Goal: Task Accomplishment & Management: Use online tool/utility

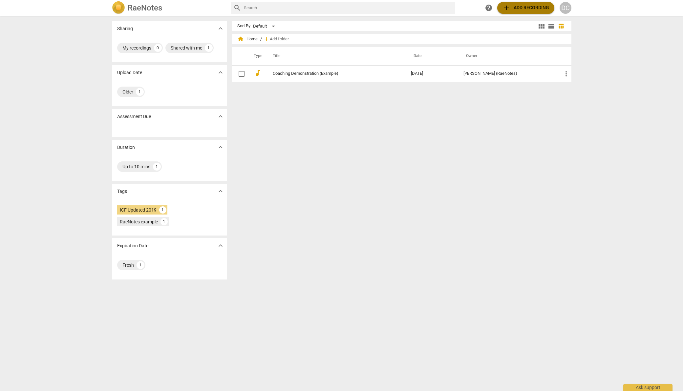
click at [531, 8] on span "add Add recording" at bounding box center [526, 8] width 47 height 8
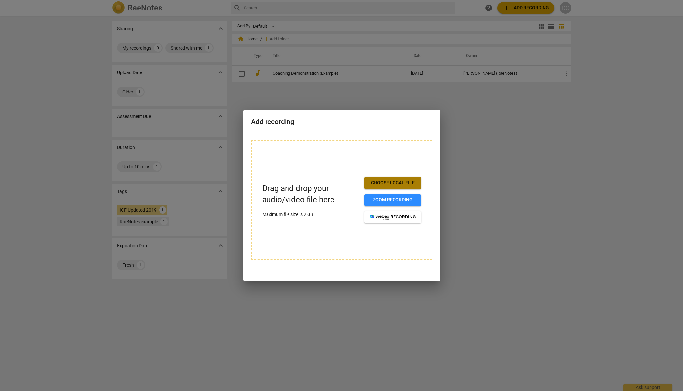
click at [404, 185] on span "Choose local file" at bounding box center [393, 183] width 46 height 7
click at [398, 181] on span "Choose local file" at bounding box center [393, 183] width 46 height 7
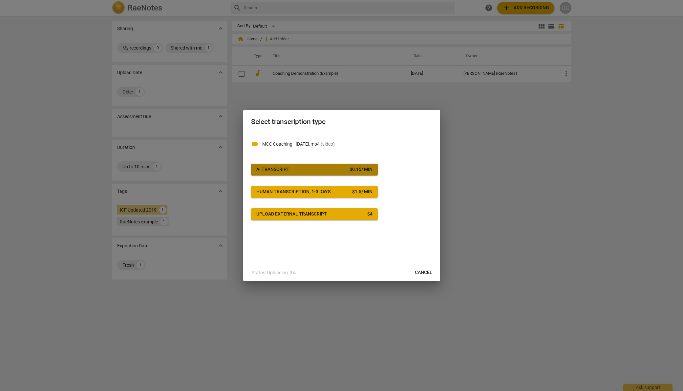
click at [362, 170] on div "$ 0.15 / min" at bounding box center [361, 169] width 23 height 7
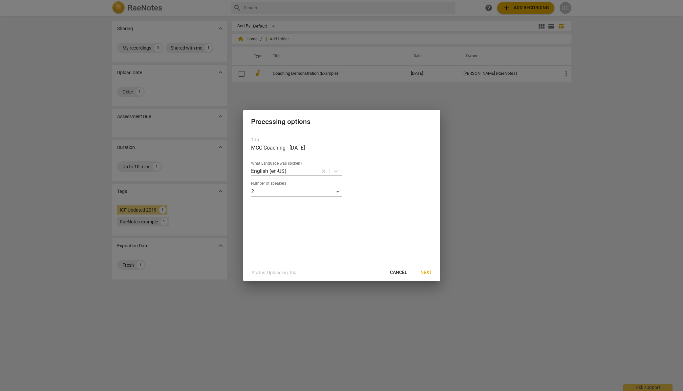
click at [430, 272] on span "Next" at bounding box center [427, 273] width 12 height 7
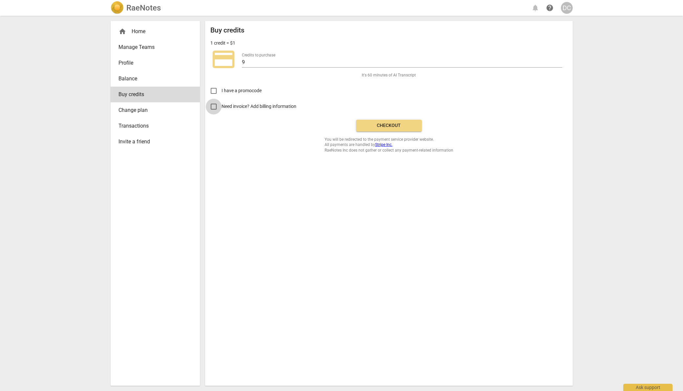
click at [213, 103] on input "Need invoice? Add billing information" at bounding box center [214, 107] width 16 height 16
checkbox input "true"
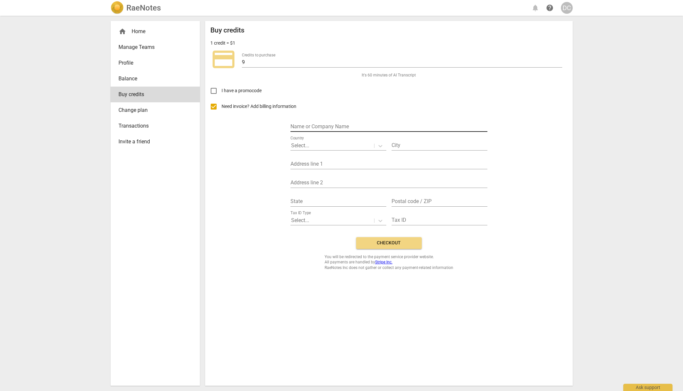
click at [333, 127] on input "text" at bounding box center [389, 127] width 197 height 10
type input "Corporate Class INc."
click at [324, 144] on div at bounding box center [332, 146] width 82 height 8
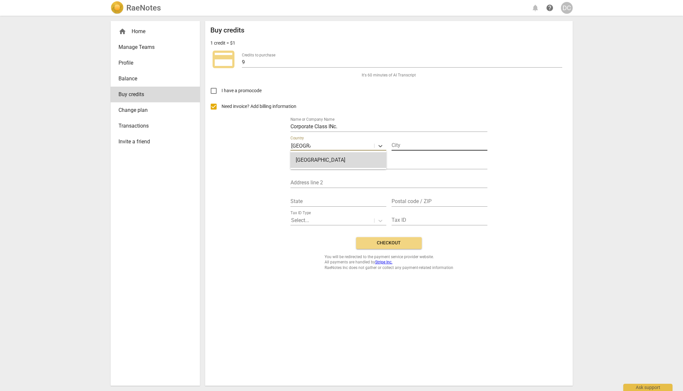
type input "Canada"
click at [420, 145] on input "text" at bounding box center [440, 146] width 96 height 10
type input "Toronto"
click at [332, 162] on input "text" at bounding box center [389, 165] width 197 height 10
type input "504 Bevan Avenue"
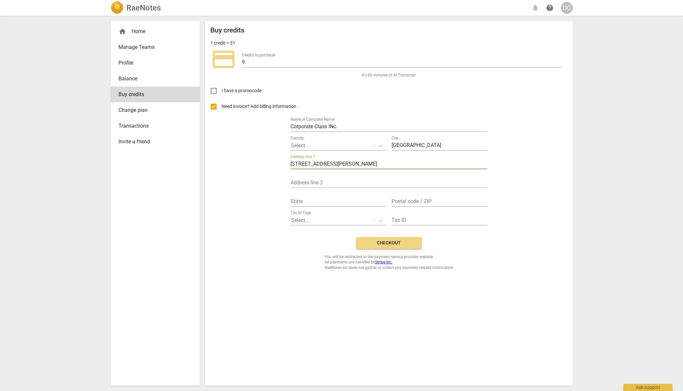
type input "ON"
type input "K1Z 5S7"
click at [315, 217] on div at bounding box center [332, 221] width 82 height 8
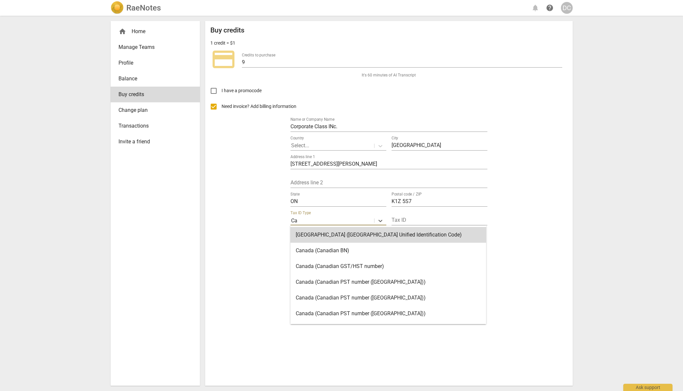
type input "Can"
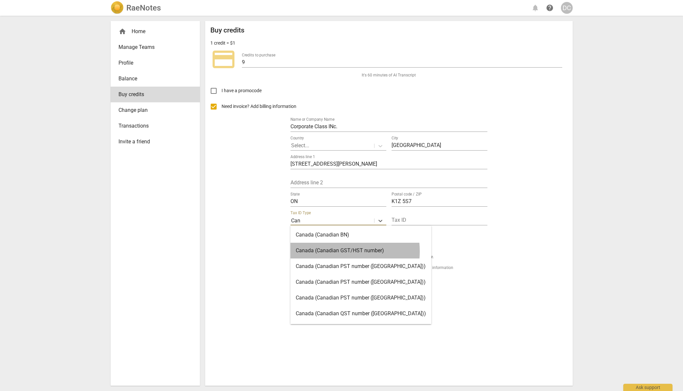
click at [330, 251] on div "Canada (Canadian GST/HST number)" at bounding box center [361, 251] width 141 height 16
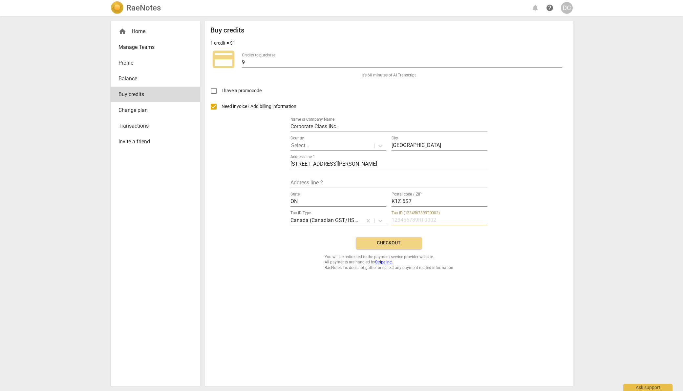
drag, startPoint x: 457, startPoint y: 219, endPoint x: 392, endPoint y: 220, distance: 65.3
click at [392, 220] on input "text" at bounding box center [440, 221] width 96 height 10
click at [331, 141] on div "Country Select..." at bounding box center [339, 143] width 96 height 15
click at [331, 143] on div at bounding box center [332, 146] width 82 height 8
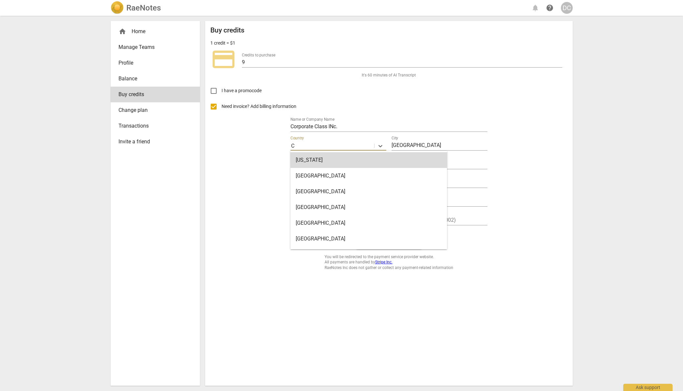
type input "Canada"
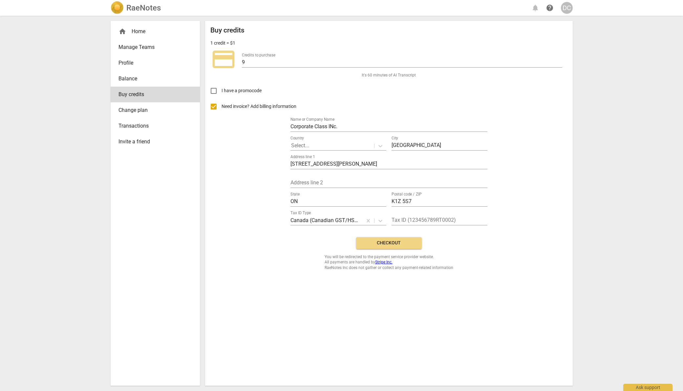
click at [470, 280] on div "Buy credits 1 credit = $1 credit_card Credits to purchase 9 It's 60 minutes of …" at bounding box center [389, 203] width 368 height 365
click at [413, 217] on input "text" at bounding box center [440, 221] width 96 height 10
click at [394, 248] on button "Checkout" at bounding box center [389, 243] width 66 height 12
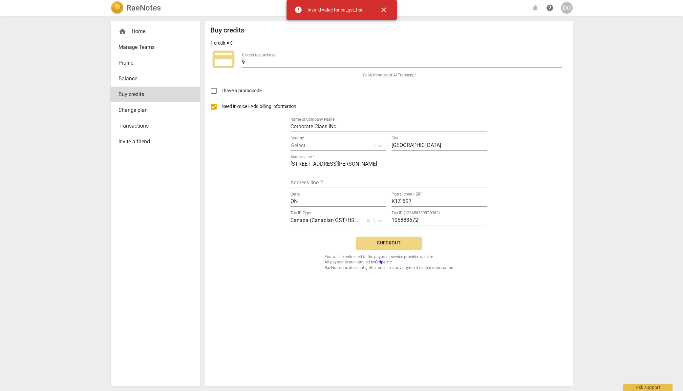
click at [431, 220] on input "105883672" at bounding box center [440, 221] width 96 height 10
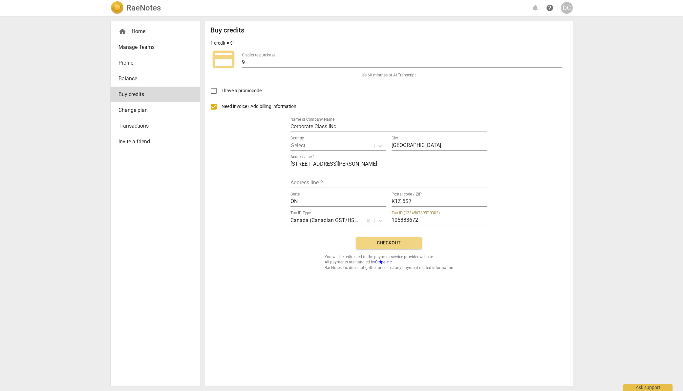
click at [424, 220] on input "105883672" at bounding box center [440, 221] width 96 height 10
type input "105883672RT0002"
click at [393, 242] on span "Checkout" at bounding box center [388, 243] width 55 height 7
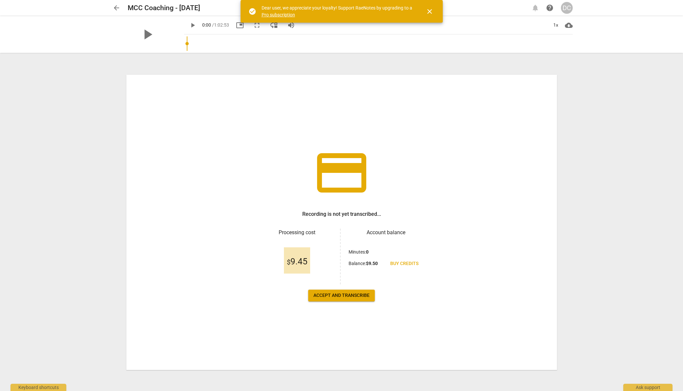
click at [357, 294] on span "Accept and transcribe" at bounding box center [342, 295] width 56 height 7
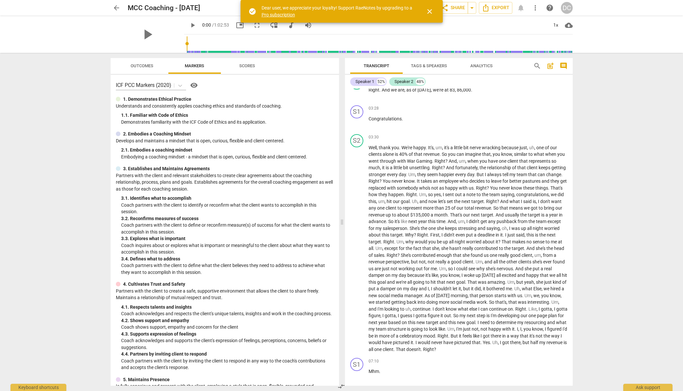
click at [430, 12] on span "close" at bounding box center [430, 12] width 8 height 8
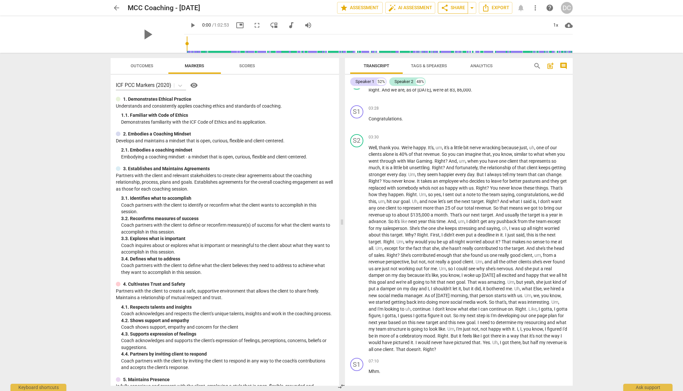
click at [458, 10] on span "share Share" at bounding box center [453, 8] width 24 height 8
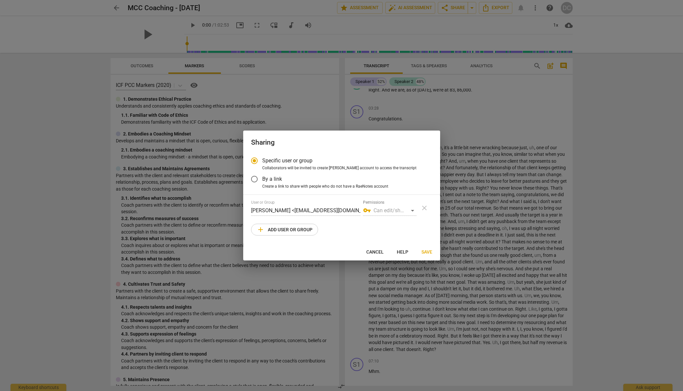
radio input "false"
click at [253, 178] on input "By a link" at bounding box center [255, 179] width 16 height 16
radio input "false"
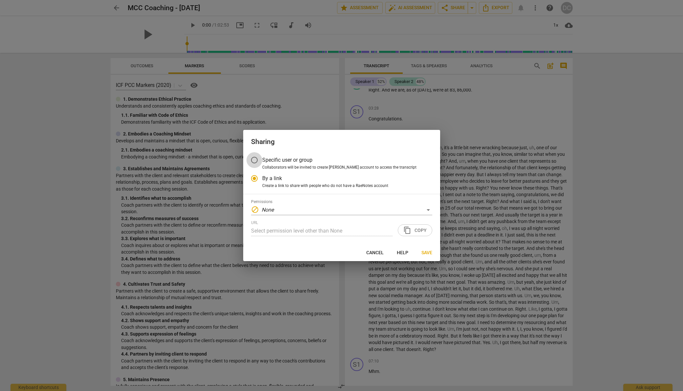
click at [254, 157] on input "Specific user or group" at bounding box center [255, 160] width 16 height 16
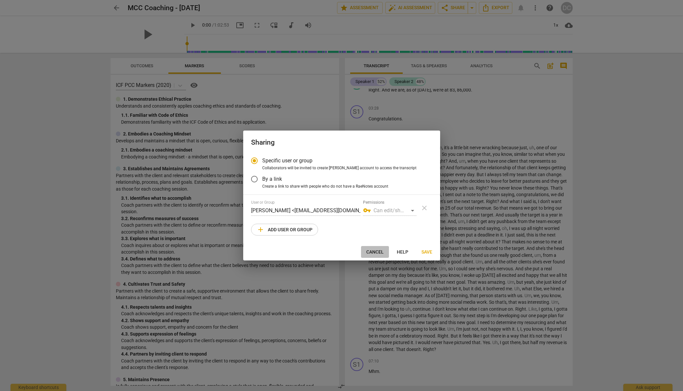
click at [380, 251] on span "Cancel" at bounding box center [374, 252] width 17 height 7
radio input "false"
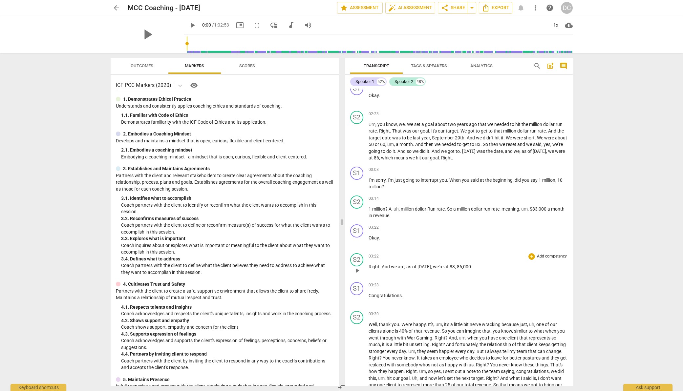
scroll to position [448, 0]
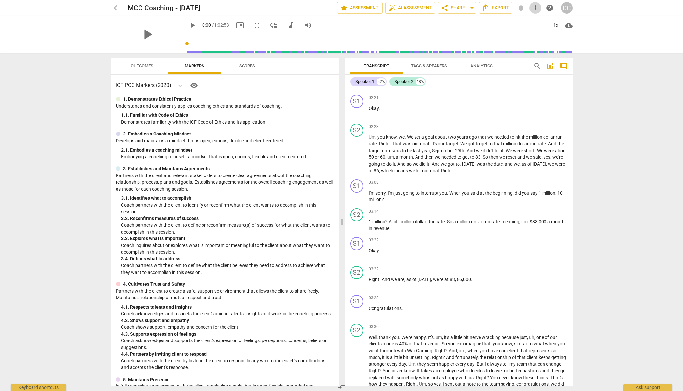
click at [532, 9] on span "more_vert" at bounding box center [535, 8] width 8 height 8
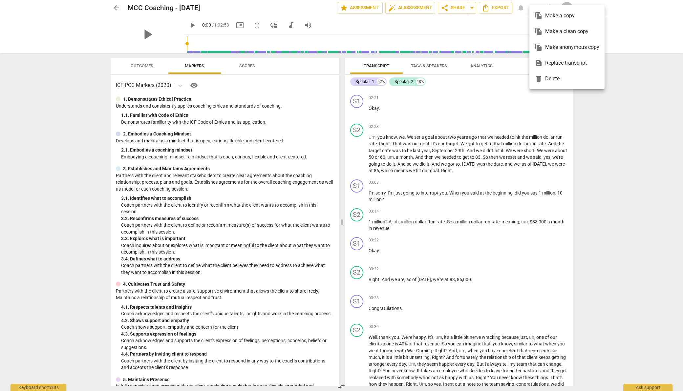
click at [568, 16] on div "file_copy Make a copy" at bounding box center [567, 16] width 65 height 16
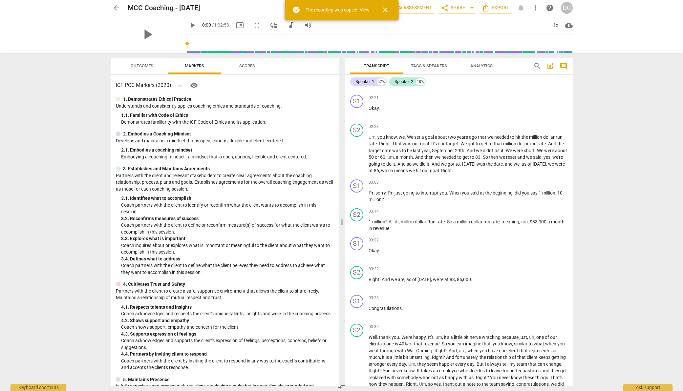
click at [364, 8] on link "View" at bounding box center [365, 9] width 10 height 5
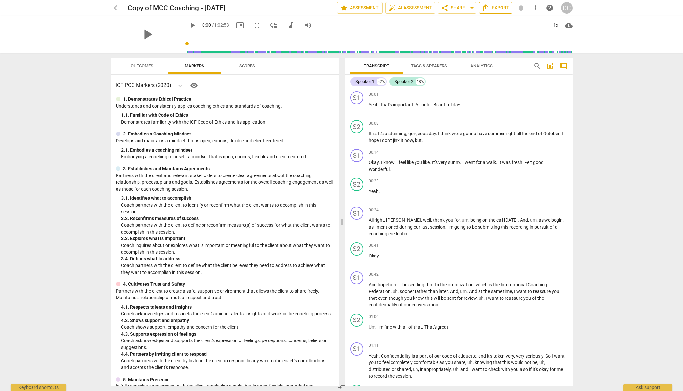
click at [503, 8] on span "Export" at bounding box center [496, 8] width 28 height 8
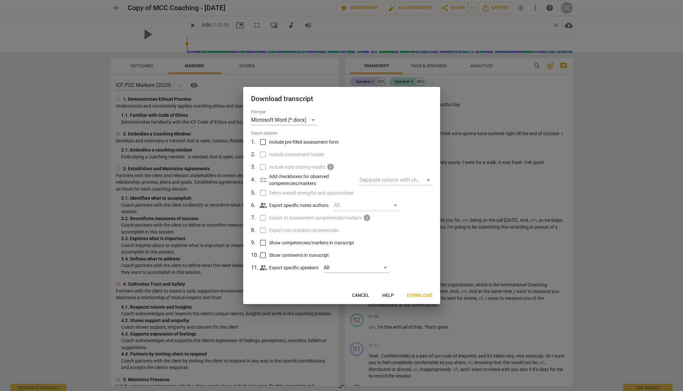
click at [420, 293] on span "Download" at bounding box center [419, 295] width 25 height 7
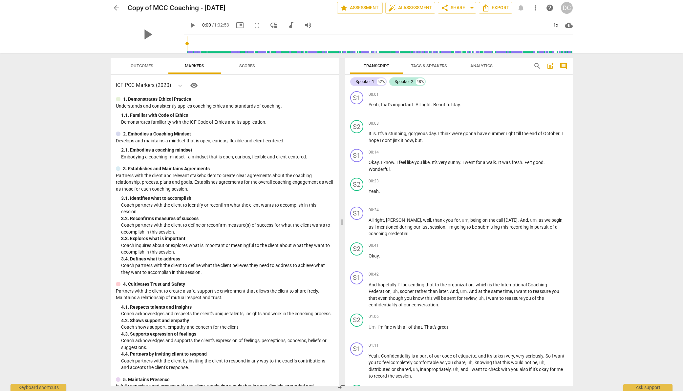
click at [435, 67] on span "Tags & Speakers" at bounding box center [429, 65] width 36 height 5
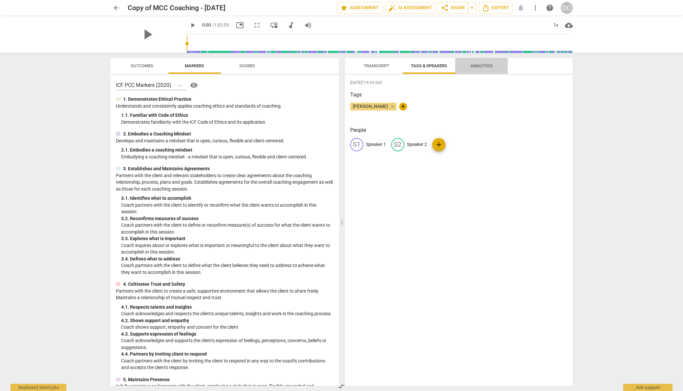
click at [479, 67] on span "Analytics" at bounding box center [481, 65] width 22 height 5
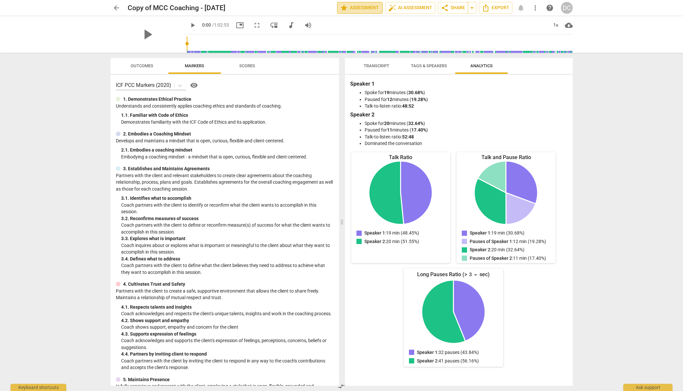
click at [363, 7] on span "star Assessment" at bounding box center [360, 8] width 40 height 8
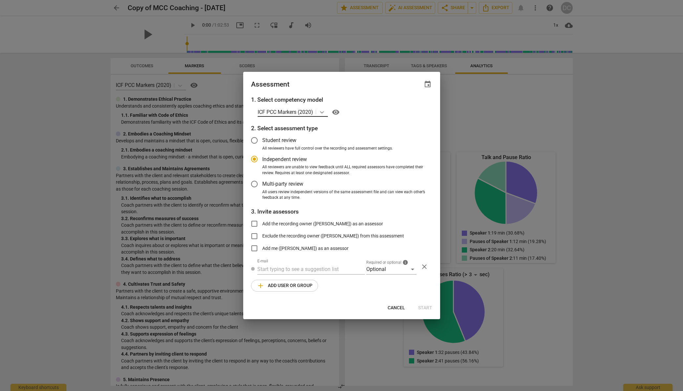
click at [324, 112] on icon at bounding box center [322, 112] width 4 height 2
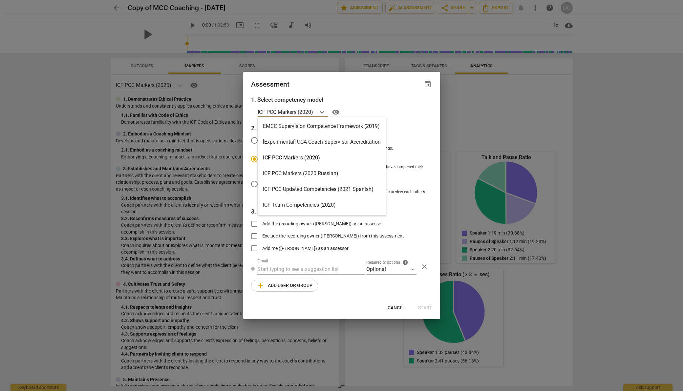
click at [281, 126] on div "EMCC Supervision Competence Framework (2019)" at bounding box center [322, 127] width 128 height 16
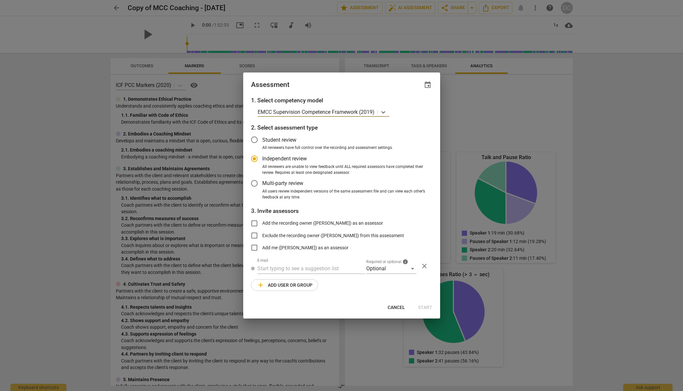
radio input "false"
click at [256, 183] on input "Multi-party review" at bounding box center [255, 184] width 16 height 16
radio input "false"
click at [254, 225] on input "Add the recording owner ([PERSON_NAME]) as an assessor" at bounding box center [255, 224] width 16 height 16
checkbox input "true"
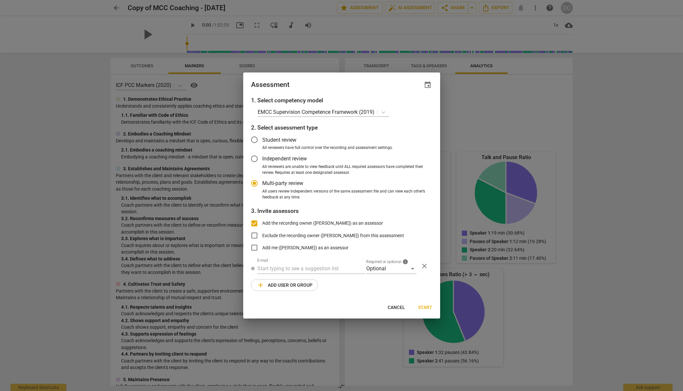
radio input "false"
click at [253, 222] on input "Add the recording owner ([PERSON_NAME]) as an assessor" at bounding box center [255, 224] width 16 height 16
checkbox input "false"
radio input "false"
click at [284, 269] on input "text" at bounding box center [311, 269] width 108 height 11
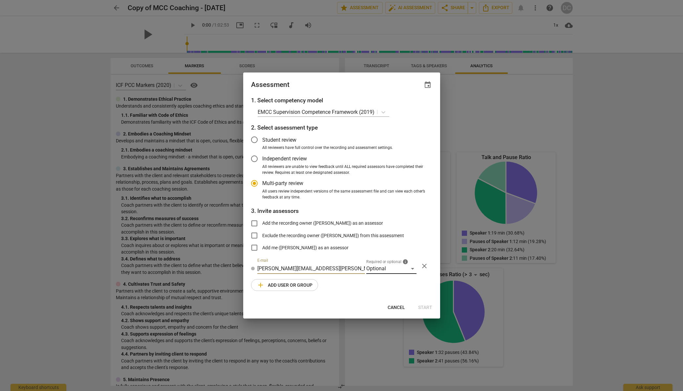
type input "[PERSON_NAME][EMAIL_ADDRESS][PERSON_NAME][DOMAIN_NAME]"
click at [414, 268] on div "Optional" at bounding box center [391, 269] width 50 height 11
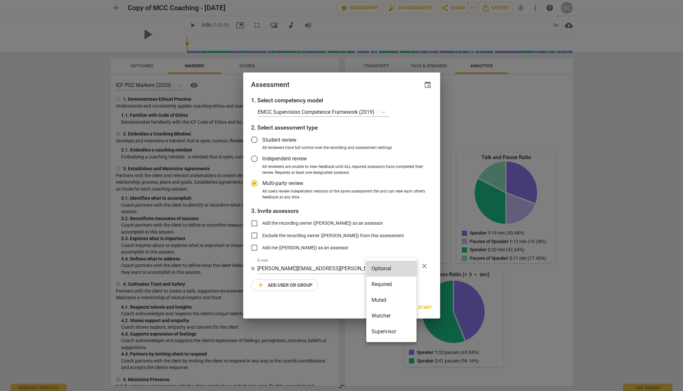
click at [397, 330] on li "Supervisor" at bounding box center [391, 332] width 50 height 16
radio input "false"
click at [254, 159] on input "Independent review" at bounding box center [255, 159] width 16 height 16
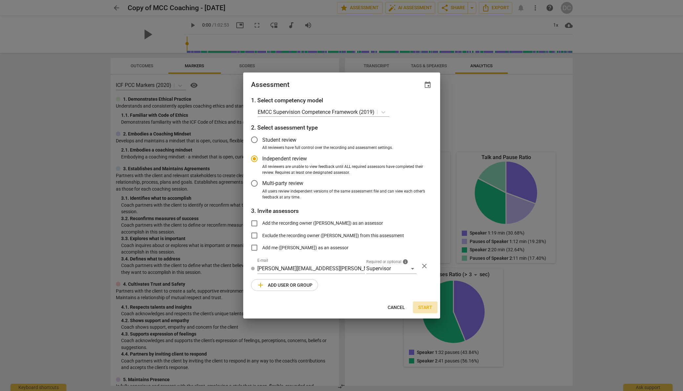
click at [424, 306] on span "Start" at bounding box center [425, 308] width 14 height 7
radio input "false"
type input "[PERSON_NAME] <[EMAIL_ADDRESS][DOMAIN_NAME]>"
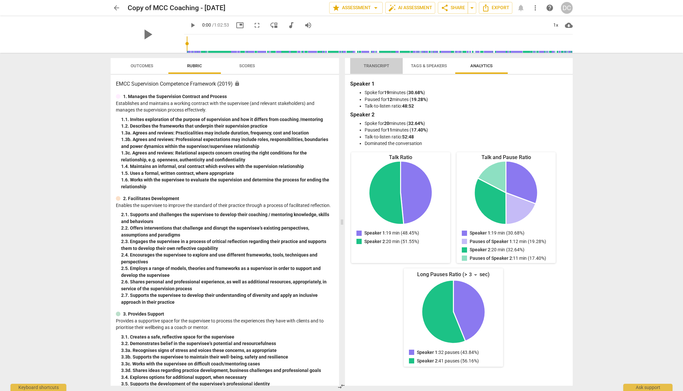
click at [375, 68] on span "Transcript" at bounding box center [376, 66] width 41 height 9
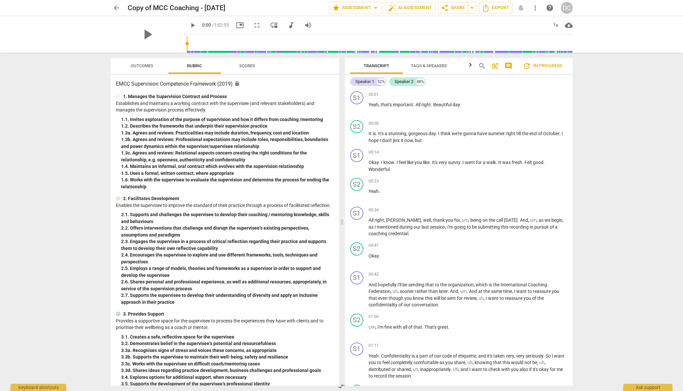
click at [247, 66] on span "Scores" at bounding box center [247, 65] width 16 height 5
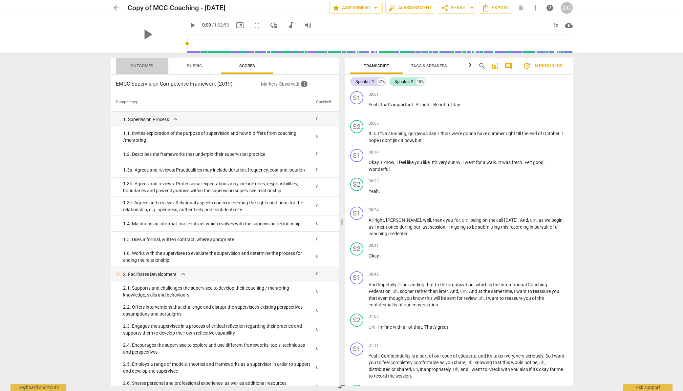
click at [141, 64] on span "Outcomes" at bounding box center [142, 65] width 23 height 5
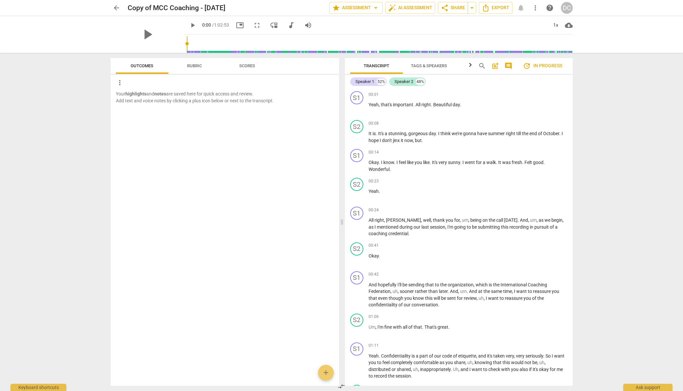
click at [198, 64] on span "Rubric" at bounding box center [194, 65] width 15 height 5
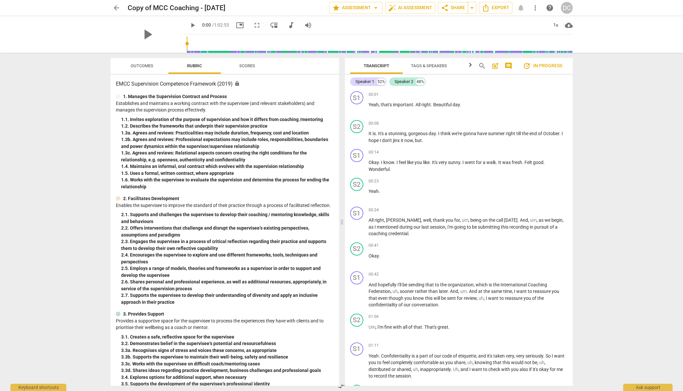
click at [443, 65] on span "Tags & Speakers" at bounding box center [429, 65] width 36 height 5
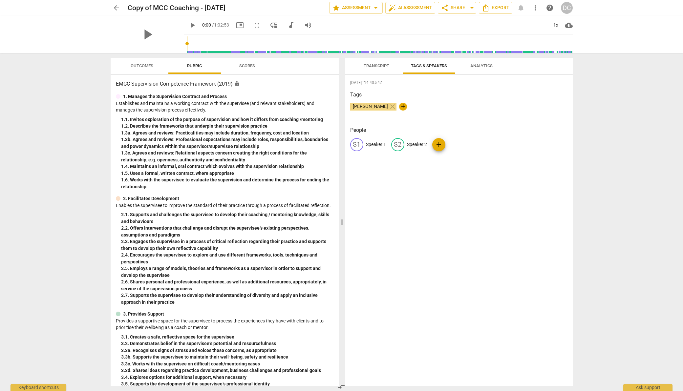
click at [493, 67] on span "Analytics" at bounding box center [482, 66] width 38 height 9
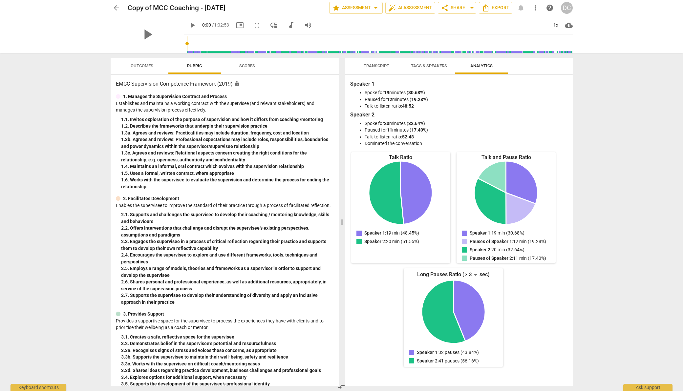
click at [386, 66] on span "Transcript" at bounding box center [377, 65] width 26 height 5
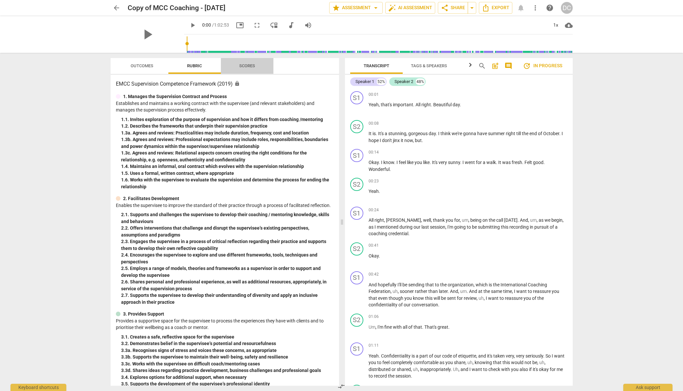
click at [243, 64] on span "Scores" at bounding box center [247, 65] width 16 height 5
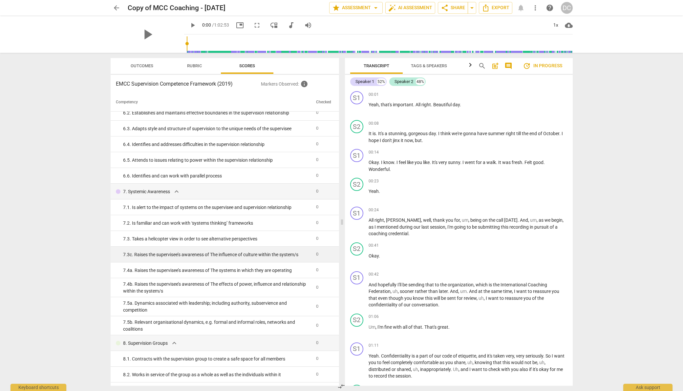
scroll to position [933, 0]
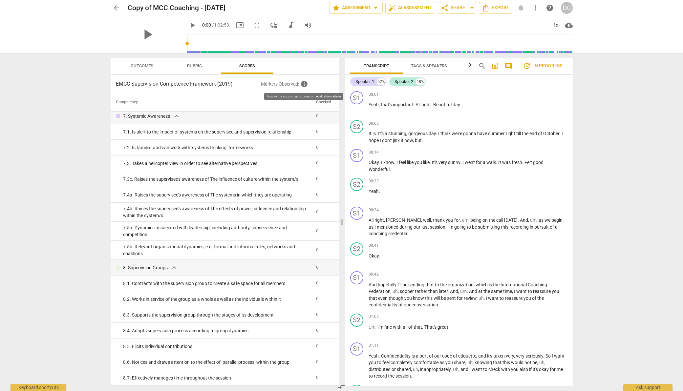
click at [304, 83] on span "info" at bounding box center [304, 84] width 8 height 8
click at [409, 7] on span "auto_fix_high AI Assessment" at bounding box center [410, 8] width 44 height 8
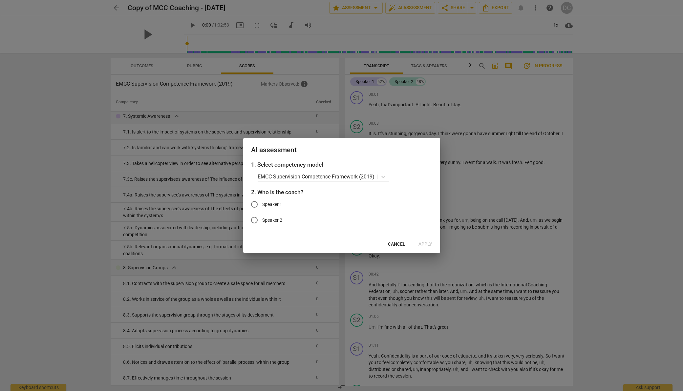
click at [396, 243] on span "Cancel" at bounding box center [396, 244] width 17 height 7
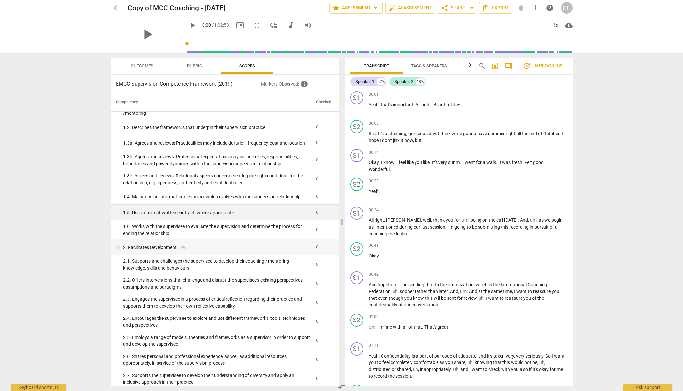
scroll to position [0, 0]
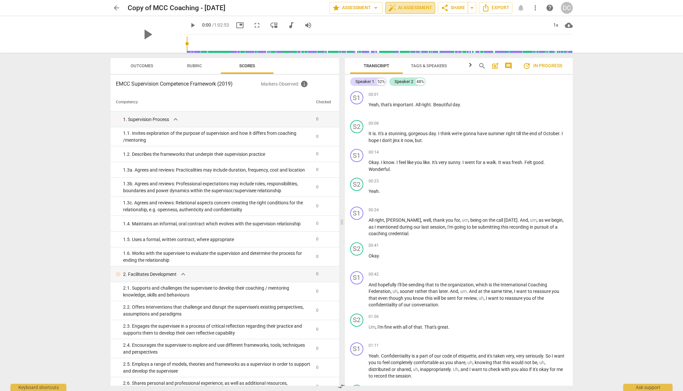
click at [400, 9] on span "auto_fix_high AI Assessment" at bounding box center [410, 8] width 44 height 8
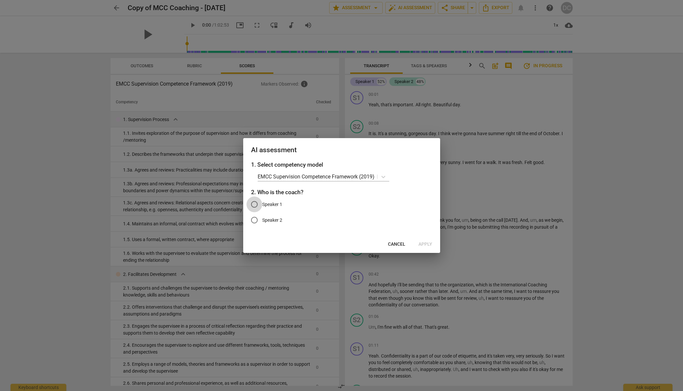
click at [254, 202] on input "Speaker 1" at bounding box center [255, 205] width 16 height 16
radio input "true"
click at [426, 243] on span "Apply" at bounding box center [426, 244] width 14 height 7
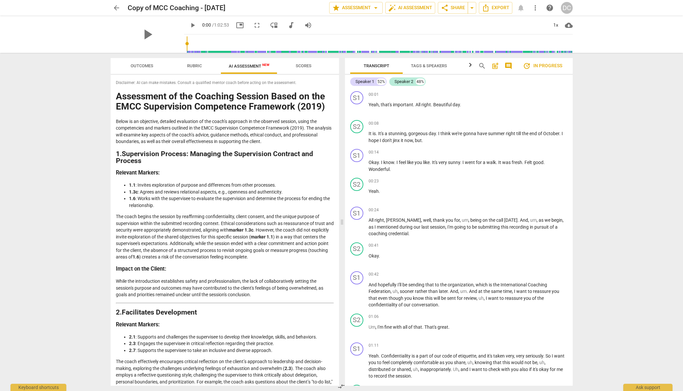
click at [525, 65] on span "update" at bounding box center [527, 66] width 8 height 8
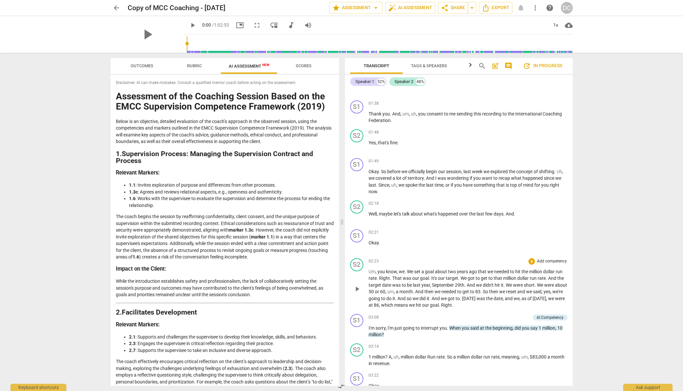
scroll to position [199, 0]
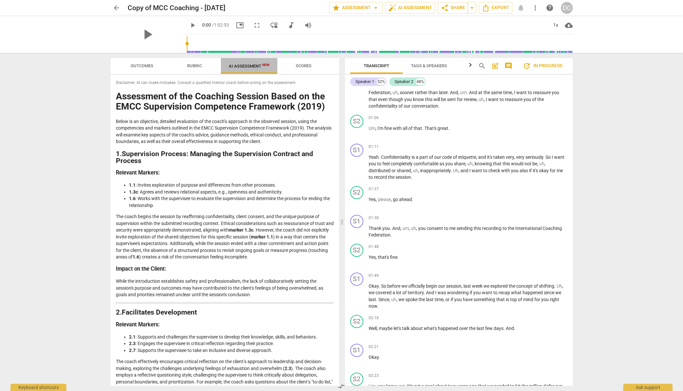
click at [251, 65] on span "AI Assessment New" at bounding box center [249, 66] width 41 height 5
click at [504, 9] on span "Export" at bounding box center [496, 8] width 28 height 8
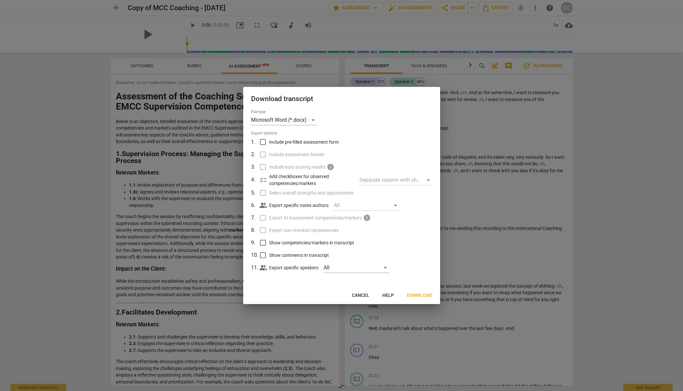
click at [425, 296] on span "Download" at bounding box center [419, 295] width 25 height 7
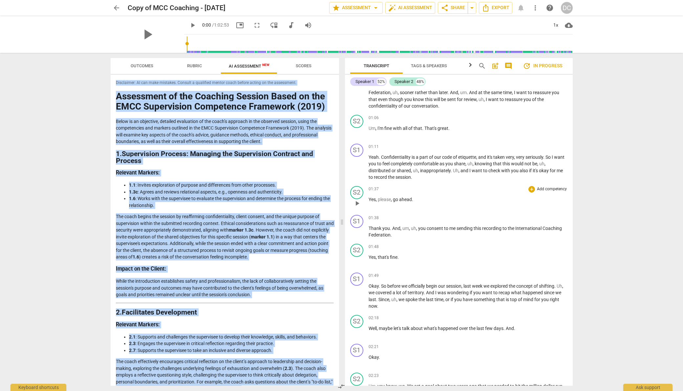
drag, startPoint x: 115, startPoint y: 83, endPoint x: 346, endPoint y: 185, distance: 252.7
click at [346, 185] on div "Outcomes Rubric AI Assessment New Scores Disclaimer: AI can make mistakes. Cons…" at bounding box center [341, 222] width 473 height 338
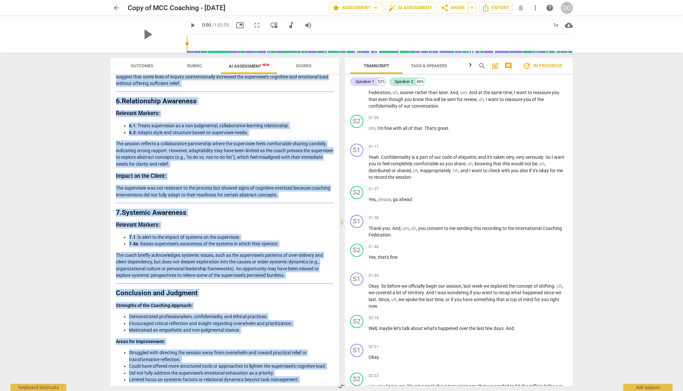
scroll to position [869, 0]
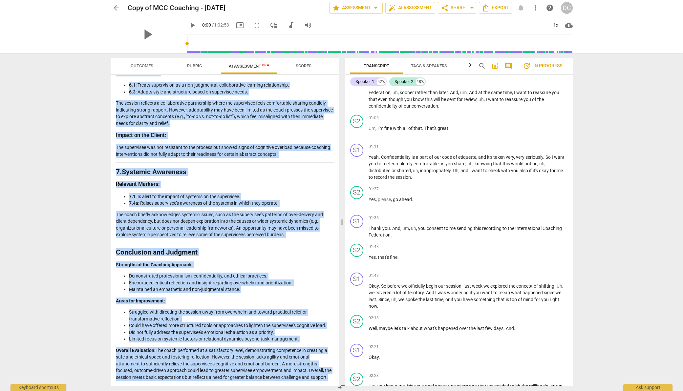
copy div "Loremipsum: DO sit amet consecte. Adipisc e seddoeius tempor incid utlabo etdol…"
